Goal: Task Accomplishment & Management: Use online tool/utility

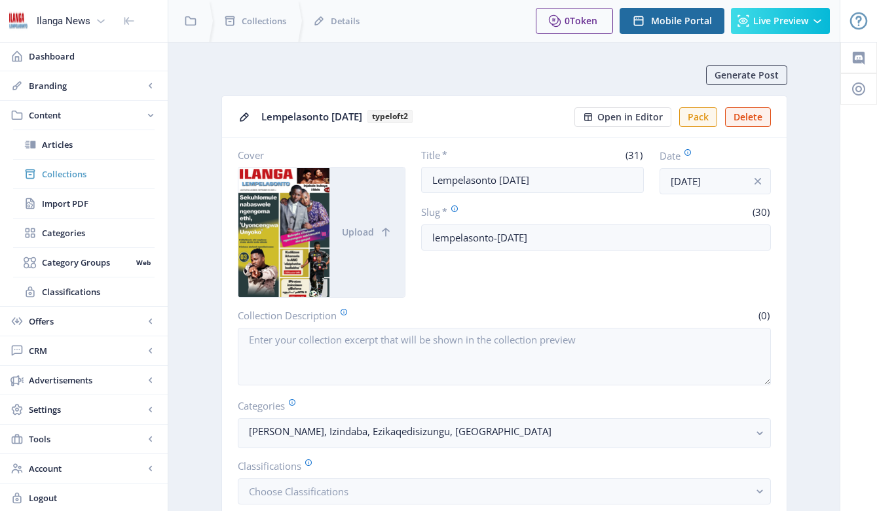
click at [67, 174] on span "Collections" at bounding box center [98, 174] width 113 height 13
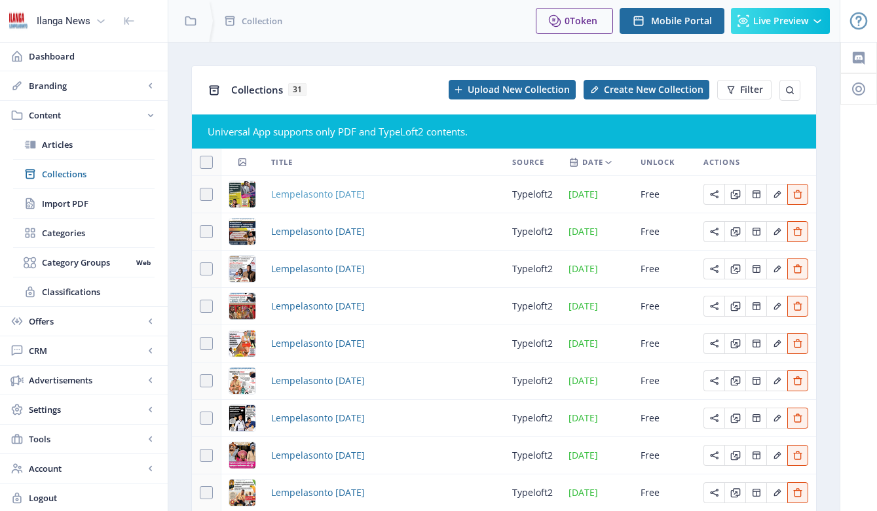
click at [339, 201] on span "Lempelasonto [DATE]" at bounding box center [318, 195] width 94 height 16
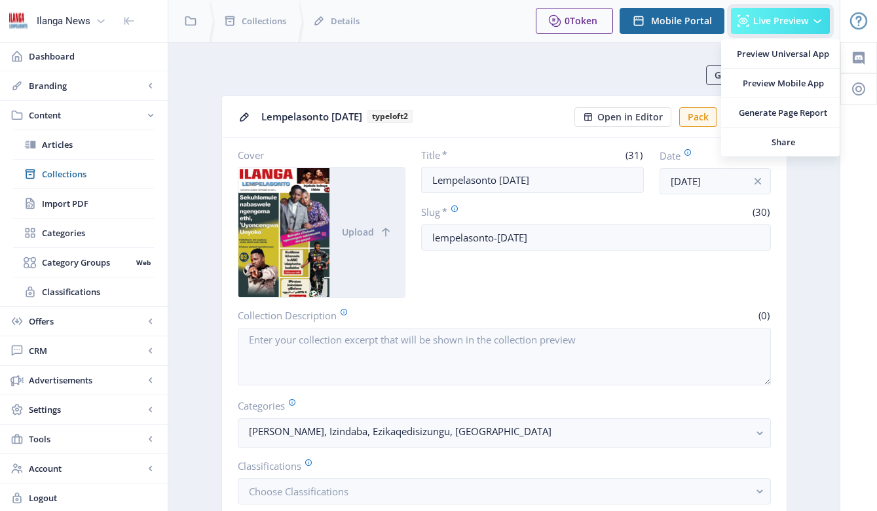
click at [773, 28] on button "Live Preview" at bounding box center [780, 21] width 99 height 26
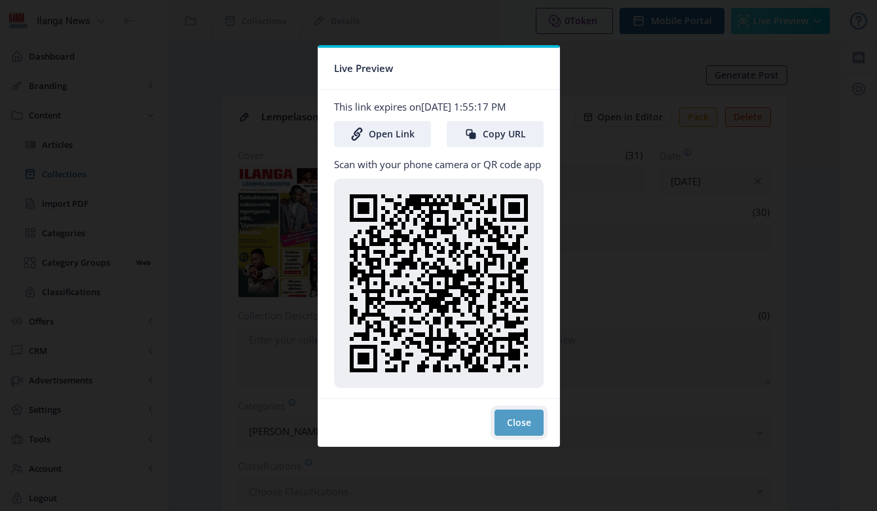
click at [518, 426] on button "Close" at bounding box center [518, 423] width 49 height 26
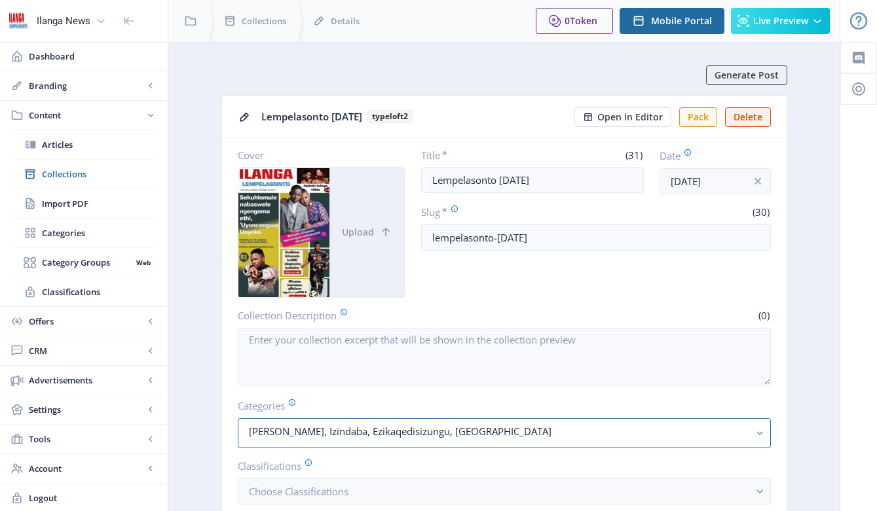
click at [518, 426] on nb-select-label "[PERSON_NAME], Izindaba, Ezikaqedisizungu, [GEOGRAPHIC_DATA]" at bounding box center [499, 432] width 500 height 16
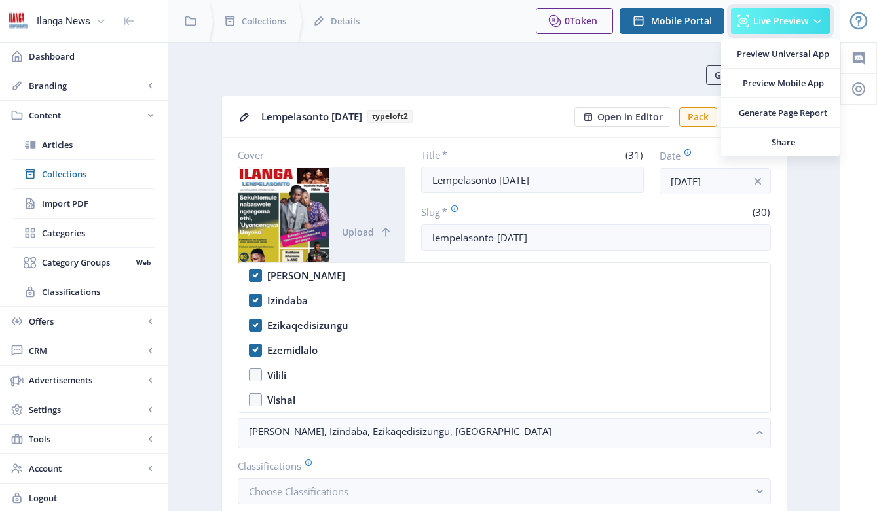
click at [795, 23] on span "Live Preview" at bounding box center [780, 21] width 55 height 10
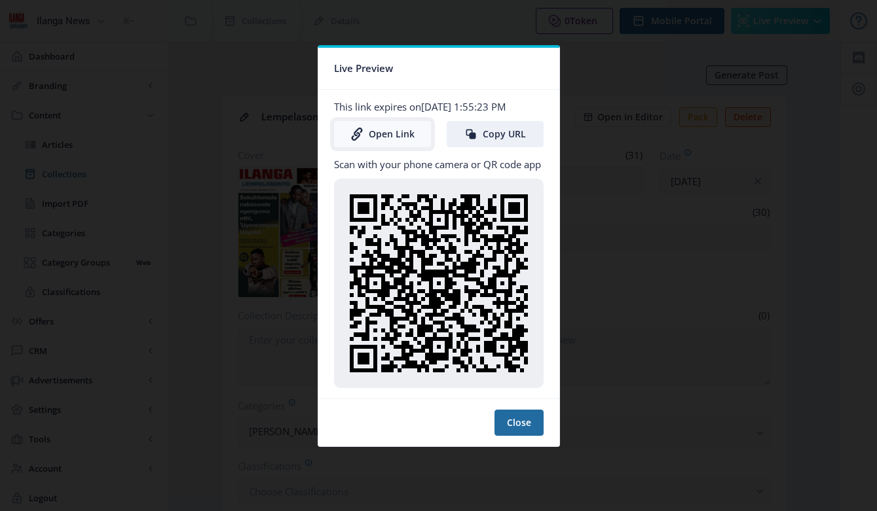
click at [397, 134] on link "Open Link" at bounding box center [382, 134] width 97 height 26
click at [532, 424] on button "Close" at bounding box center [518, 423] width 49 height 26
